Goal: Feedback & Contribution: Submit feedback/report problem

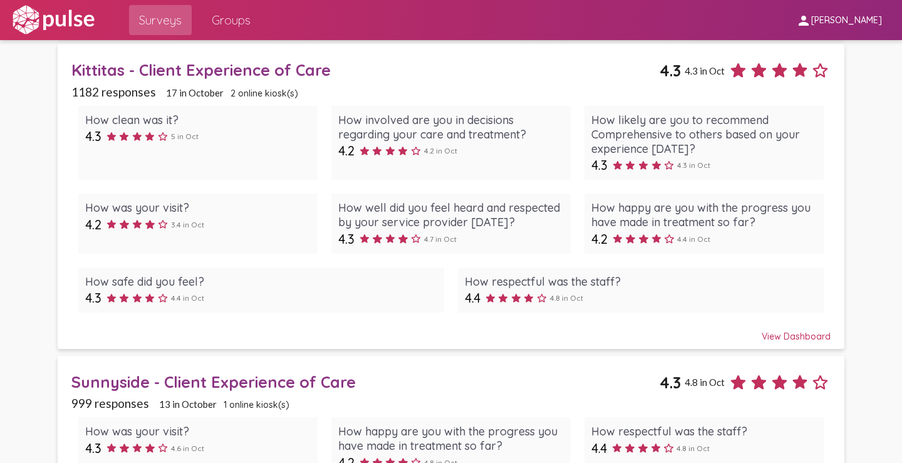
scroll to position [814, 0]
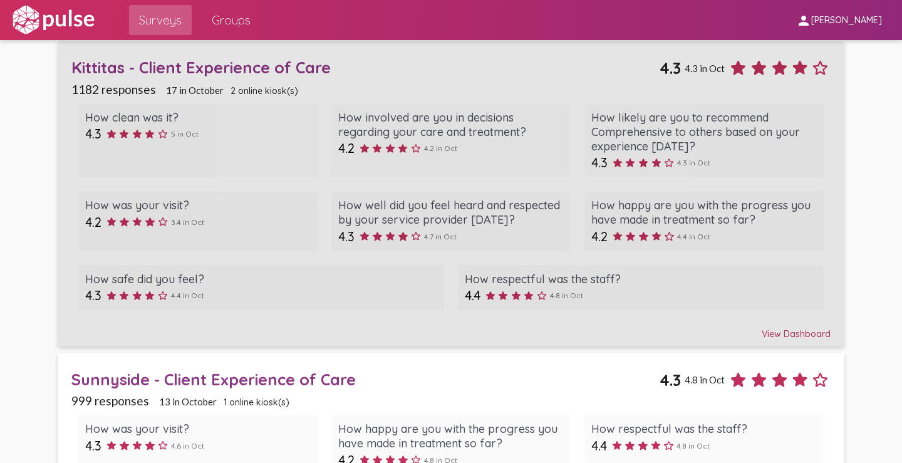
click at [765, 335] on div "View Dashboard" at bounding box center [450, 328] width 759 height 23
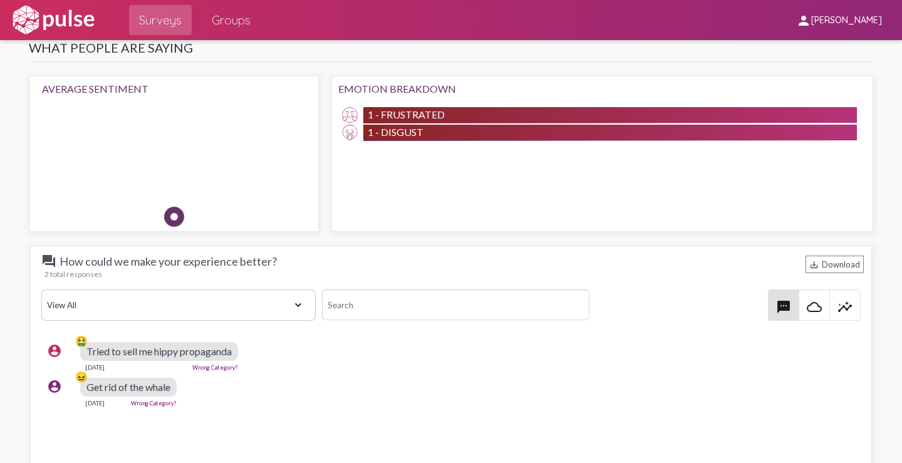
scroll to position [1503, 0]
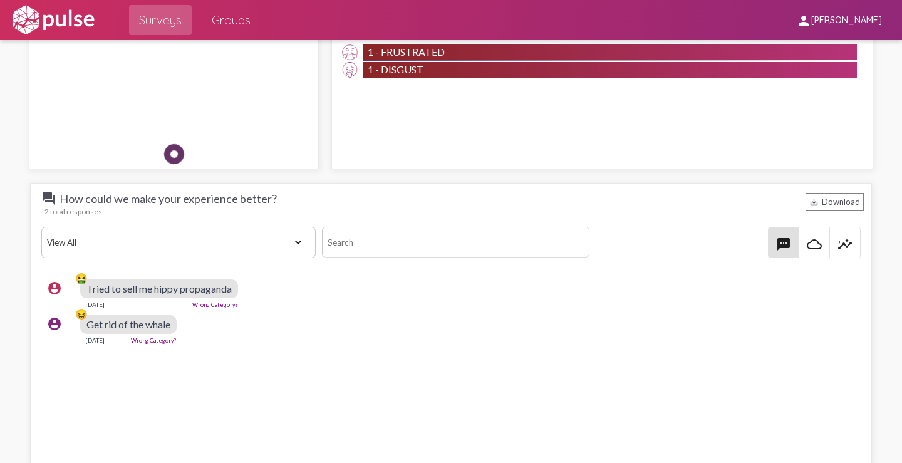
click at [212, 304] on link "Wrong Category?" at bounding box center [215, 304] width 46 height 7
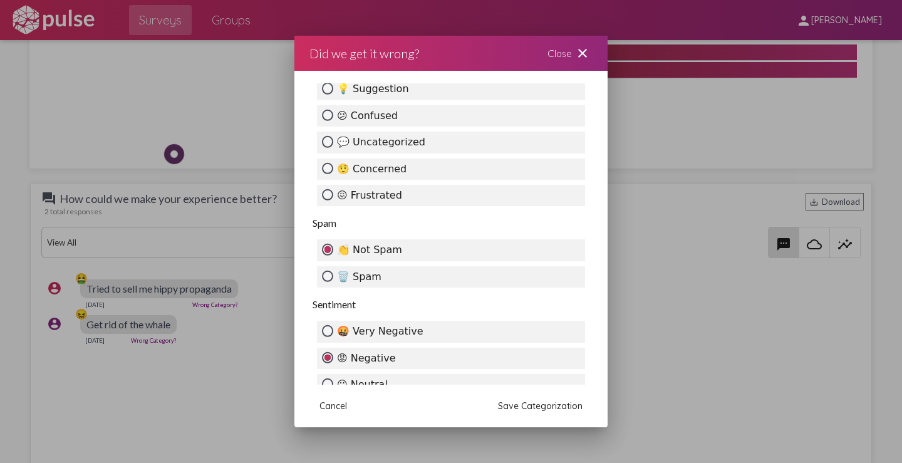
scroll to position [438, 0]
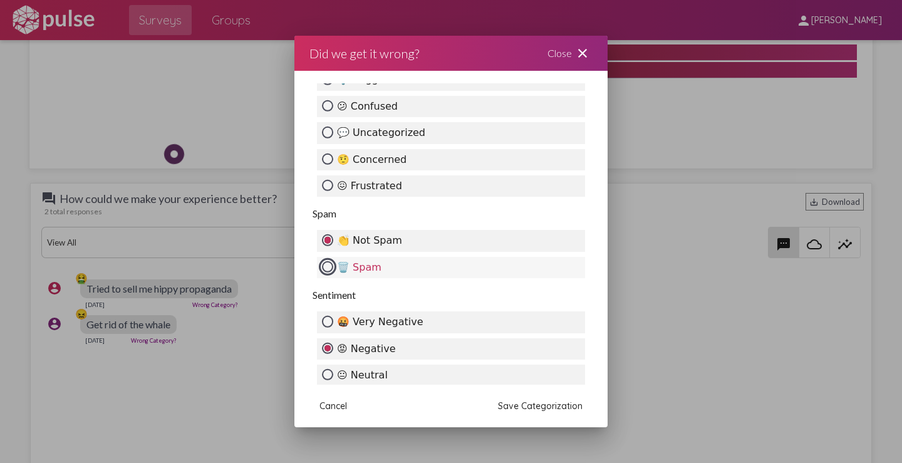
click at [329, 266] on input "🗑️ Spam" at bounding box center [327, 266] width 11 height 11
radio input "true"
click at [508, 409] on span "Save Categorization" at bounding box center [540, 405] width 85 height 11
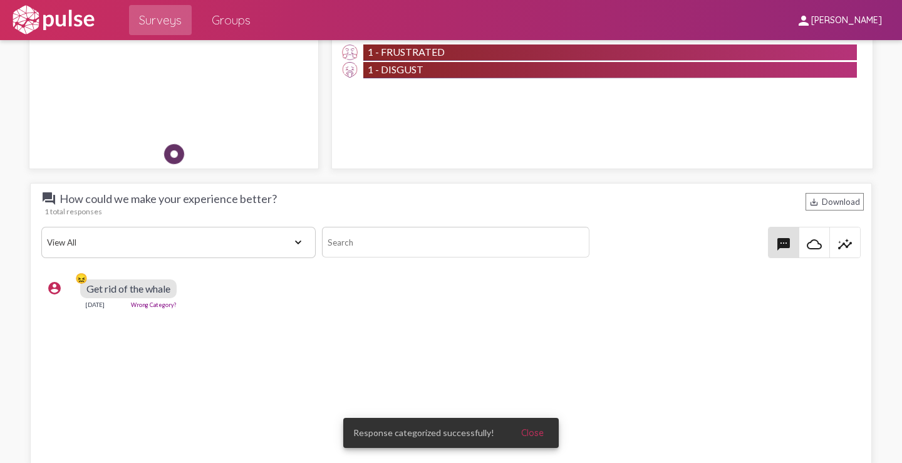
click at [152, 304] on link "Wrong Category?" at bounding box center [154, 304] width 46 height 7
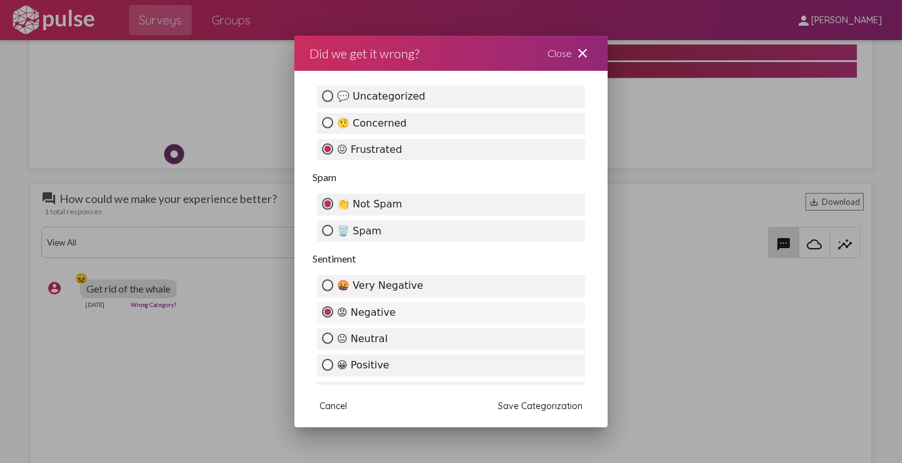
scroll to position [500, 0]
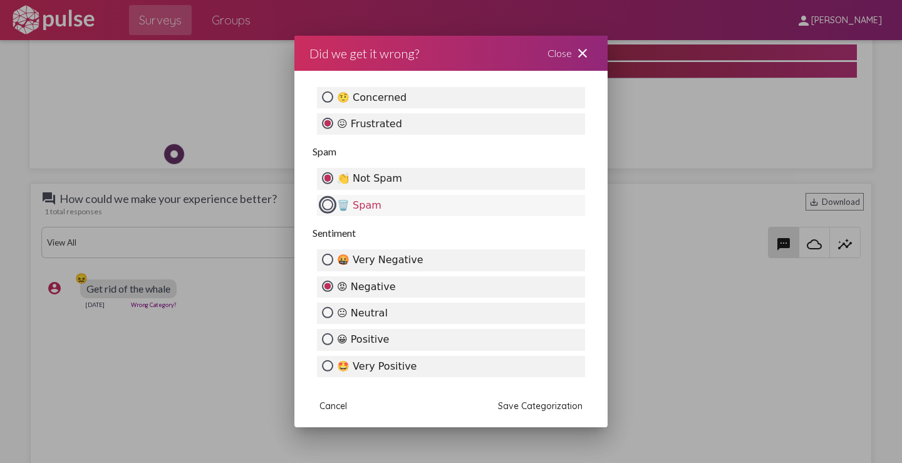
click at [327, 203] on input "🗑️ Spam" at bounding box center [327, 204] width 11 height 11
radio input "true"
click at [515, 405] on span "Save Categorization" at bounding box center [540, 405] width 85 height 11
